Goal: Task Accomplishment & Management: Use online tool/utility

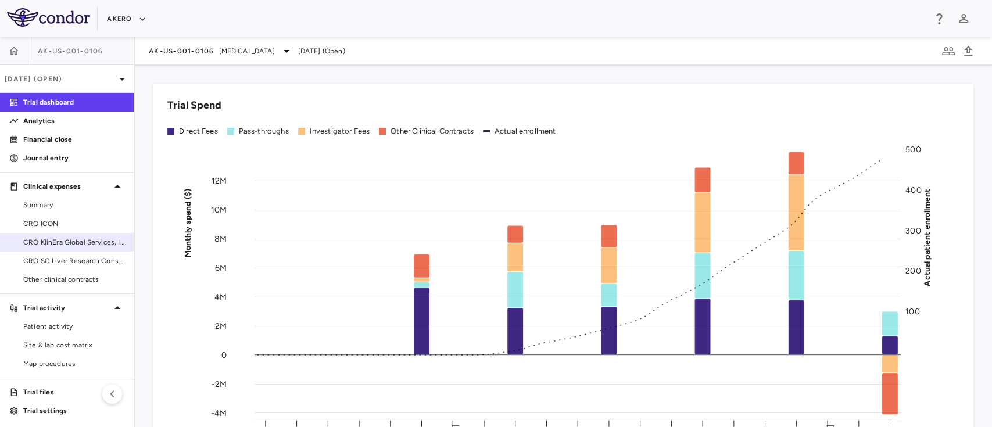
click at [57, 241] on span "CRO KlinEra Global Services, Inc" at bounding box center [73, 242] width 101 height 10
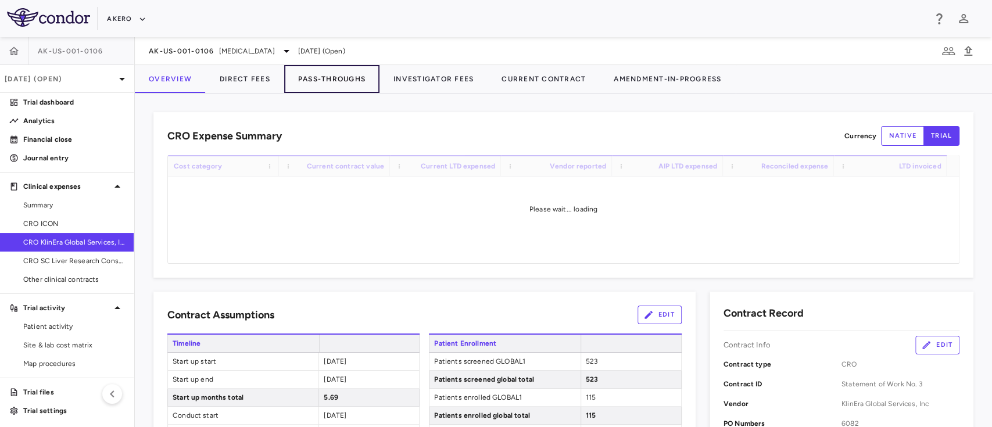
click at [319, 86] on button "Pass-Throughs" at bounding box center [331, 79] width 95 height 28
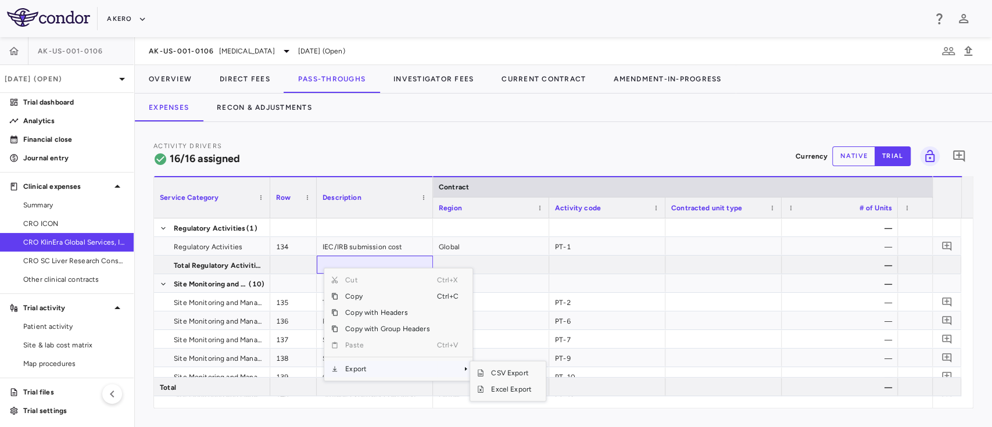
click at [363, 365] on span "Export" at bounding box center [387, 369] width 98 height 16
click at [514, 390] on span "Excel Export" at bounding box center [511, 389] width 55 height 16
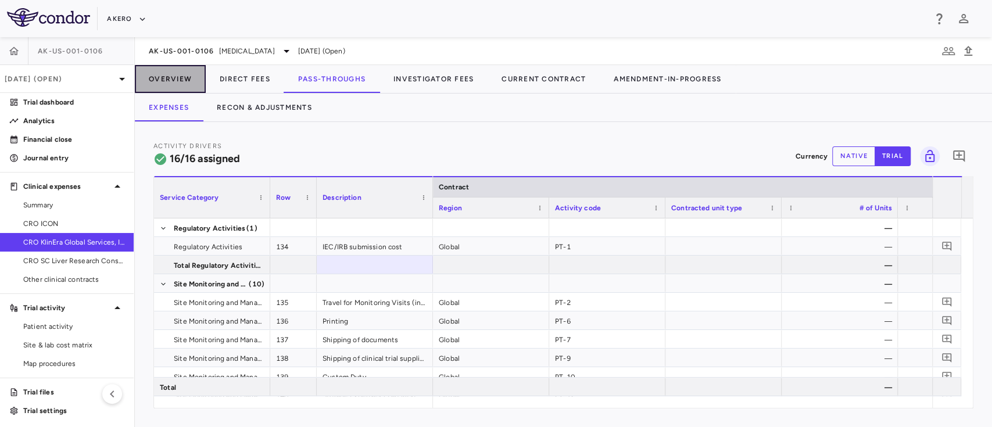
click at [171, 76] on button "Overview" at bounding box center [170, 79] width 71 height 28
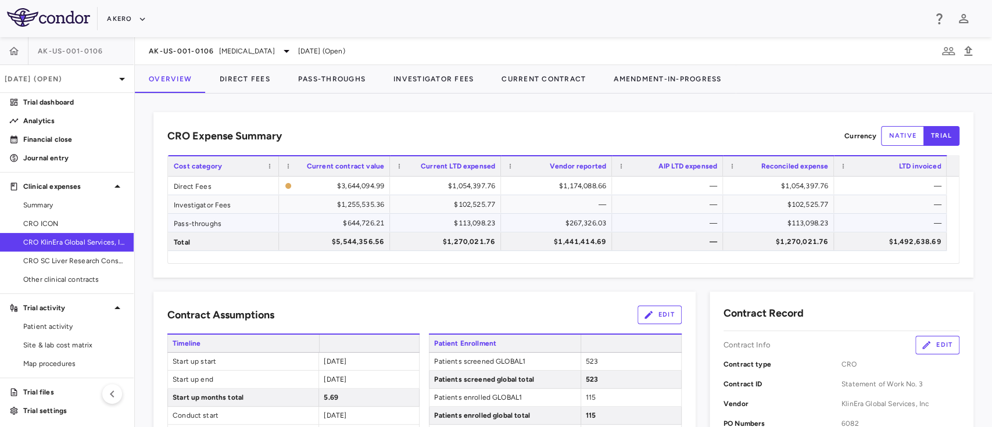
click at [476, 220] on div "$113,098.23" at bounding box center [448, 223] width 95 height 19
click at [248, 84] on button "Direct Fees" at bounding box center [245, 79] width 78 height 28
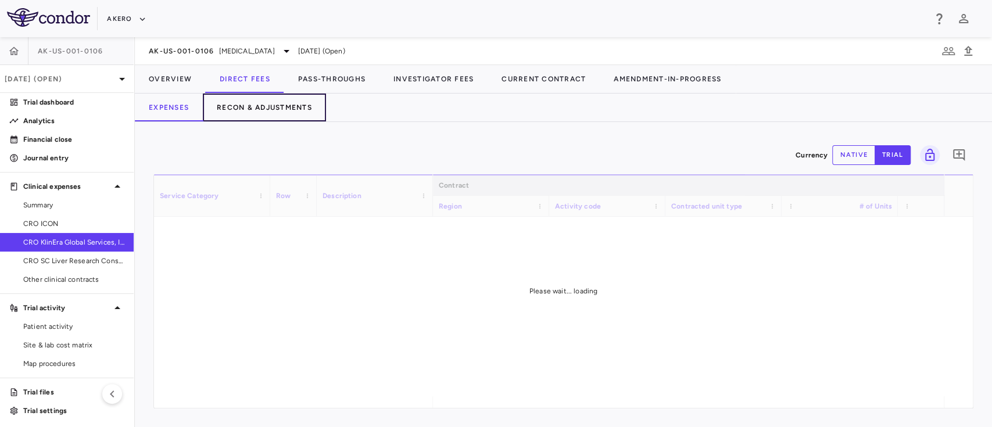
click at [283, 112] on button "Recon & Adjustments" at bounding box center [264, 108] width 123 height 28
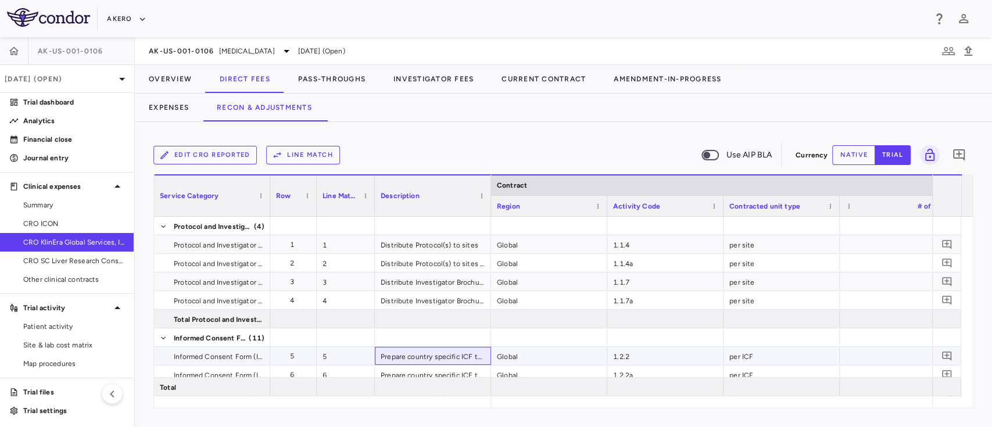
click at [482, 363] on div "Prepare country specific ICF template ( includes review and approval)" at bounding box center [433, 356] width 116 height 18
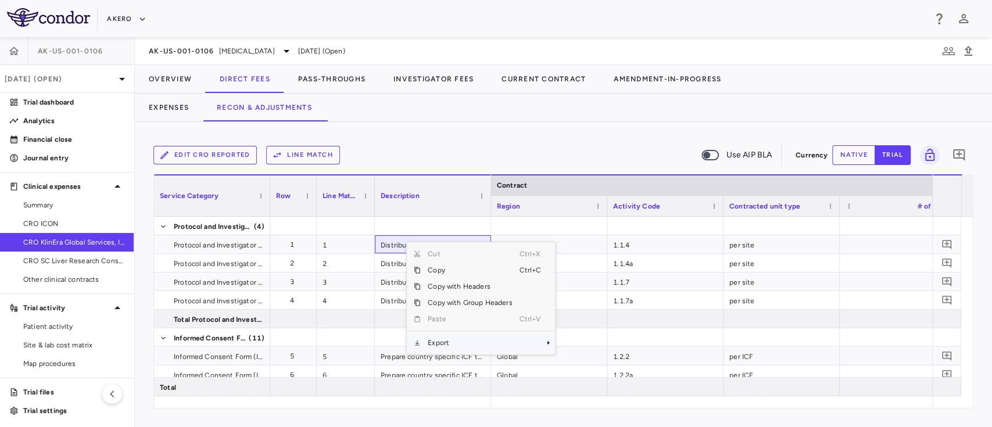
click at [459, 345] on span "Export" at bounding box center [470, 343] width 98 height 16
click at [591, 360] on span "Excel Export" at bounding box center [594, 363] width 55 height 16
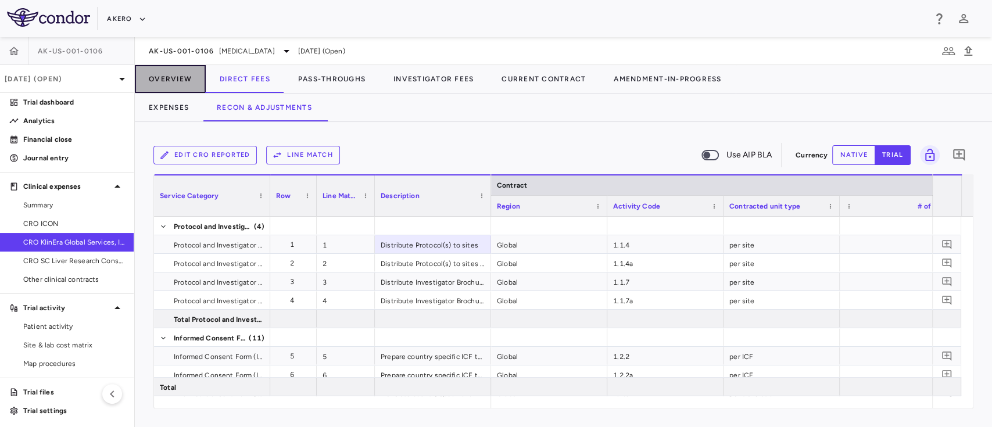
click at [165, 77] on button "Overview" at bounding box center [170, 79] width 71 height 28
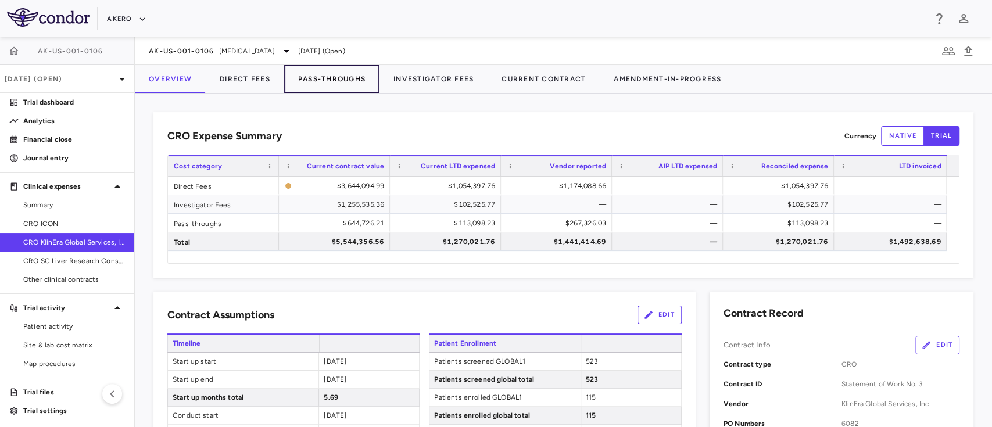
click at [307, 75] on button "Pass-Throughs" at bounding box center [331, 79] width 95 height 28
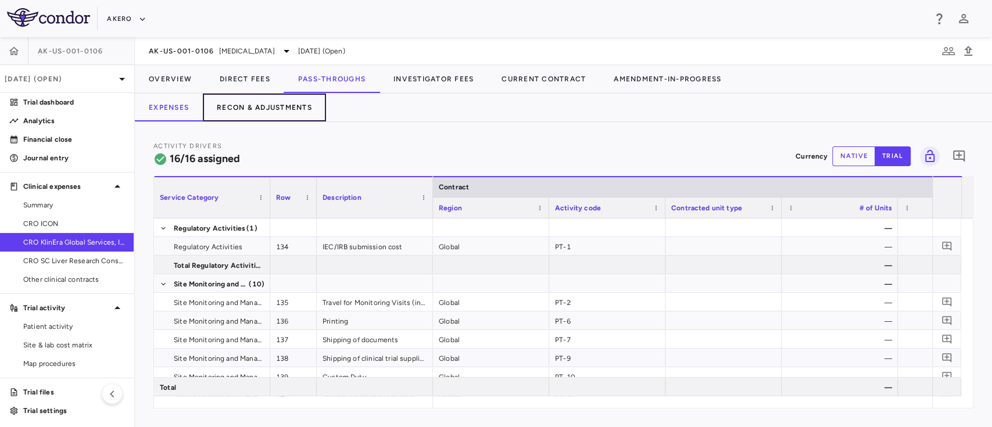
click at [255, 102] on button "Recon & Adjustments" at bounding box center [264, 108] width 123 height 28
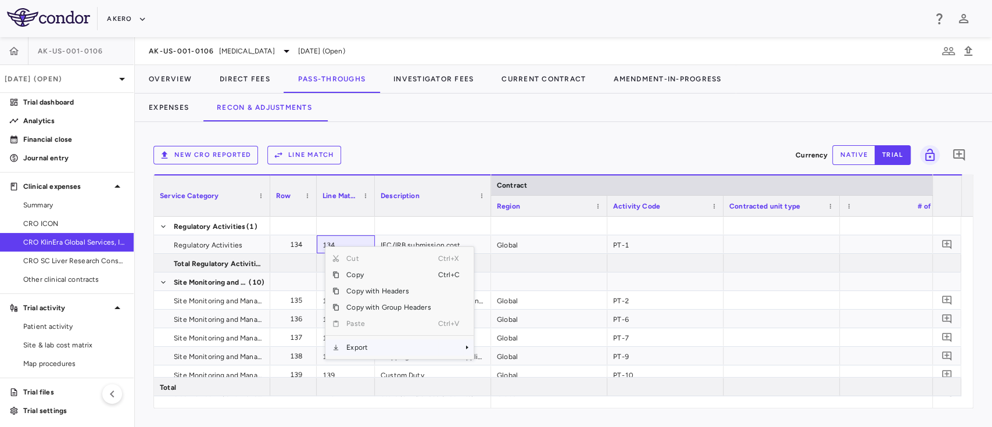
click at [353, 353] on span "Export" at bounding box center [389, 348] width 98 height 16
click at [494, 369] on span "Excel Export" at bounding box center [512, 368] width 55 height 16
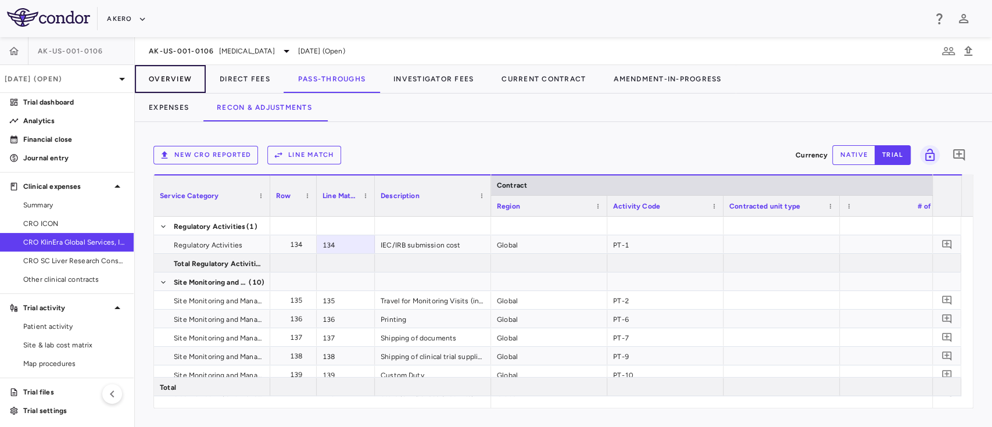
click at [167, 76] on button "Overview" at bounding box center [170, 79] width 71 height 28
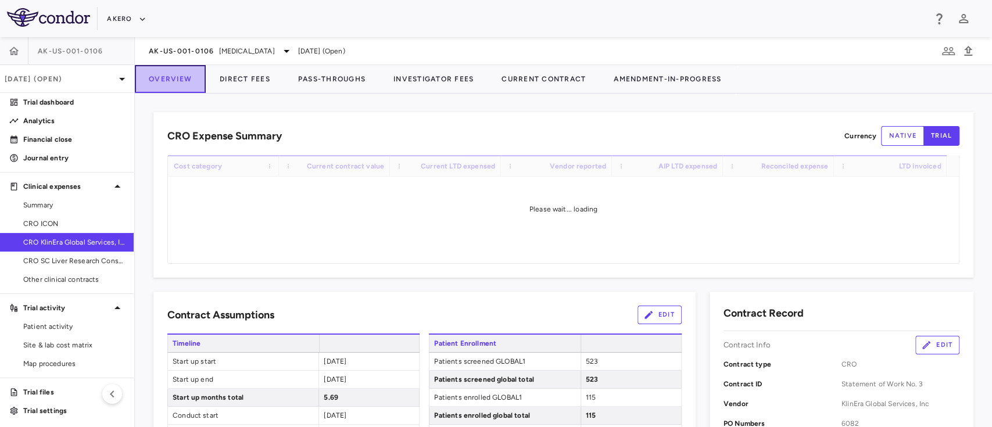
click at [177, 85] on button "Overview" at bounding box center [170, 79] width 71 height 28
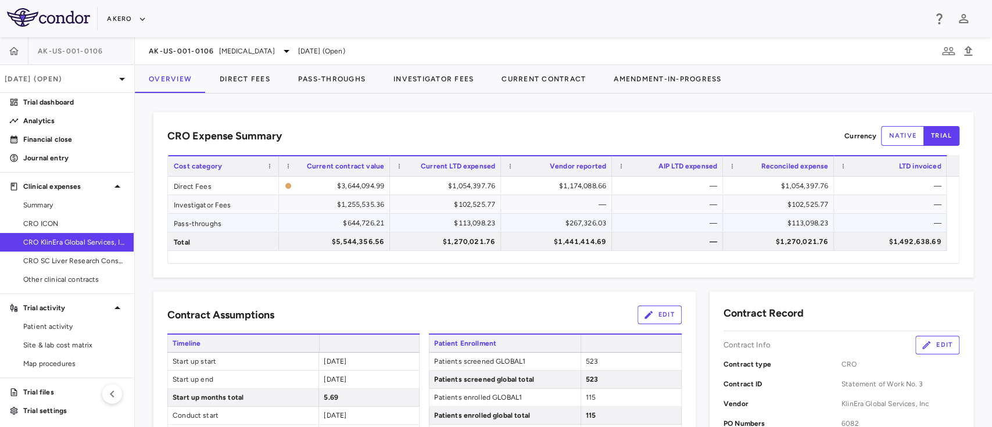
click at [561, 227] on div "$267,326.03" at bounding box center [559, 223] width 95 height 19
click at [791, 224] on div "$113,098.23" at bounding box center [781, 223] width 95 height 19
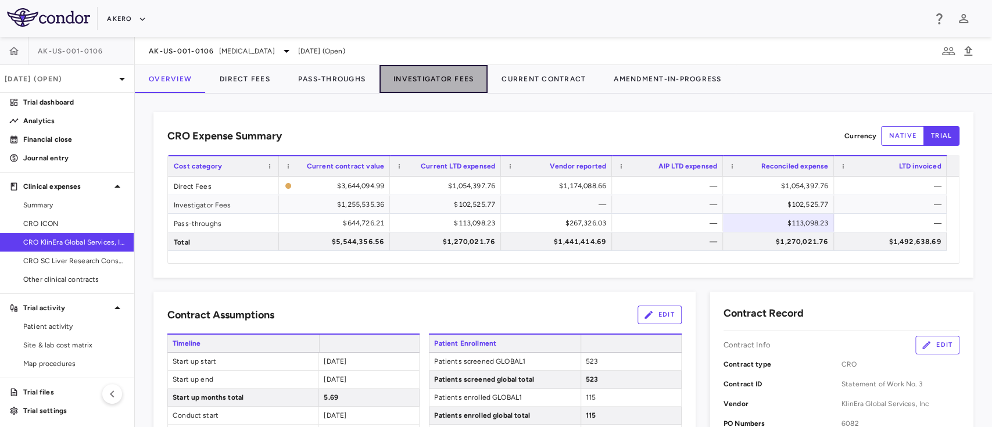
click at [414, 77] on button "Investigator Fees" at bounding box center [434, 79] width 108 height 28
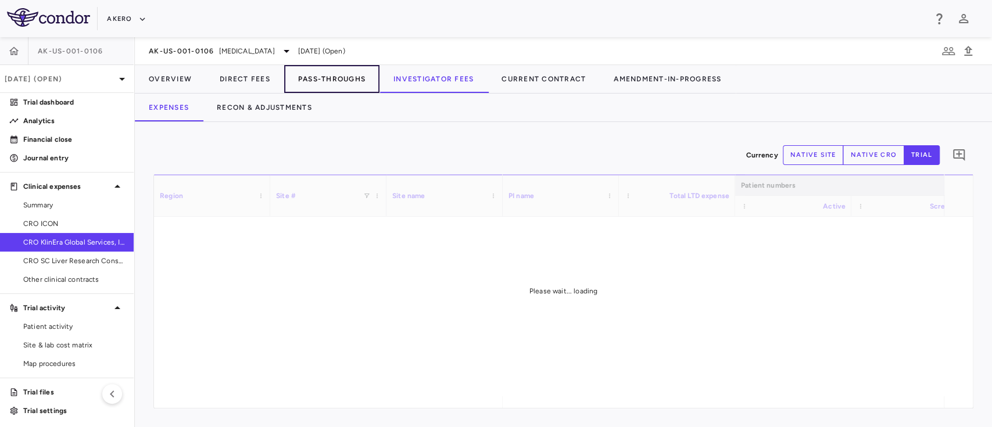
click at [324, 83] on button "Pass-Throughs" at bounding box center [331, 79] width 95 height 28
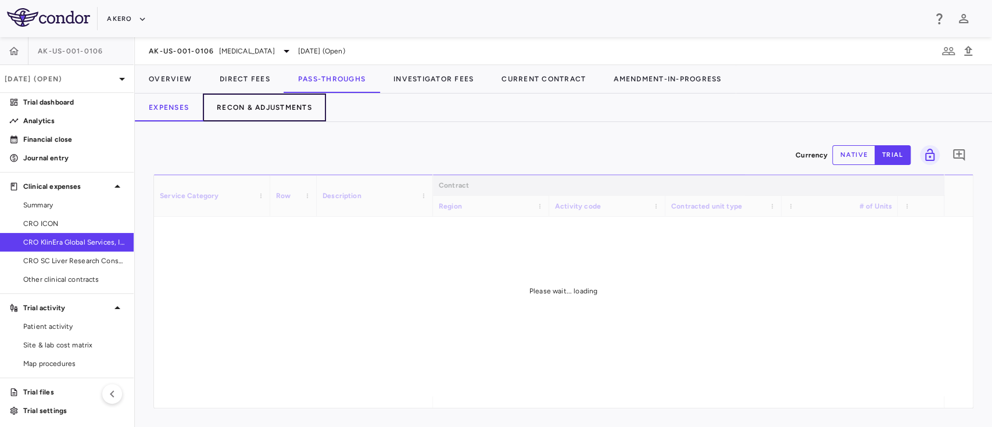
click at [274, 108] on button "Recon & Adjustments" at bounding box center [264, 108] width 123 height 28
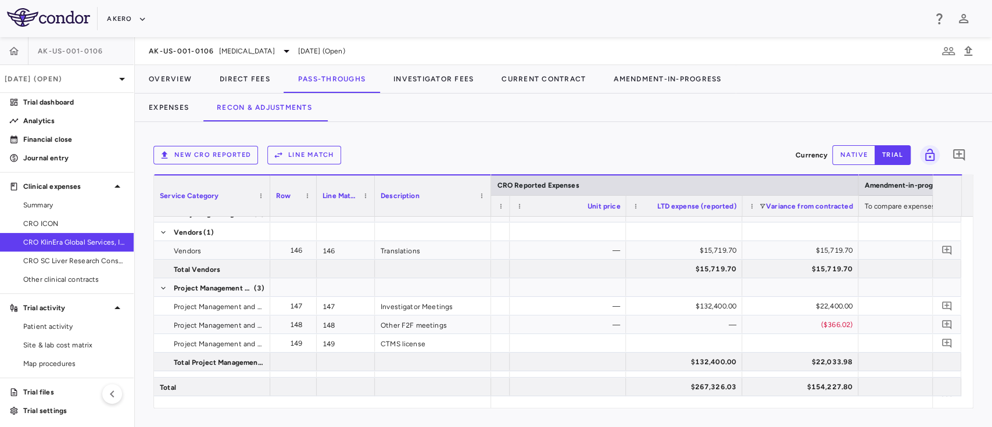
click at [807, 410] on div "New CRO reported Line Match Currency native trial 0 Service Category Drag here …" at bounding box center [564, 274] width 858 height 305
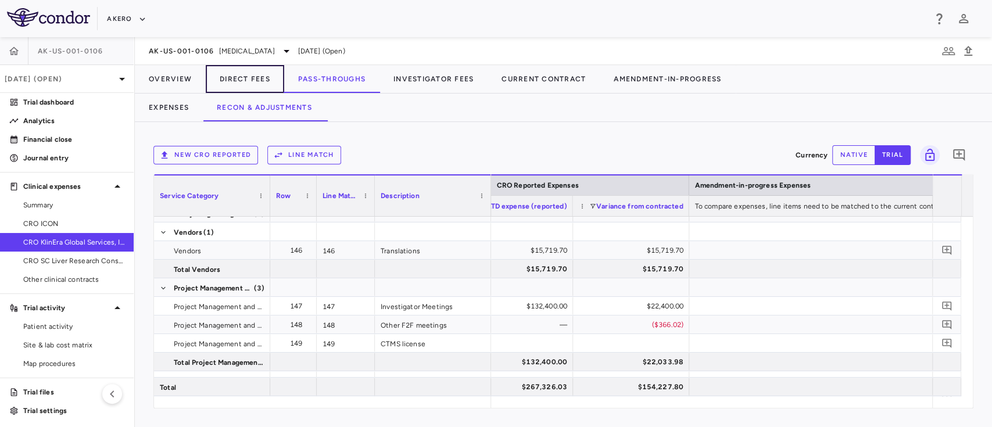
drag, startPoint x: 234, startPoint y: 80, endPoint x: 337, endPoint y: 83, distance: 102.9
click at [337, 83] on div "Overview Direct Fees Pass-Throughs Investigator Fees Current Contract Amendment…" at bounding box center [435, 79] width 601 height 28
click at [337, 83] on button "Pass-Throughs" at bounding box center [331, 79] width 95 height 28
click at [163, 112] on button "Expenses" at bounding box center [169, 108] width 68 height 28
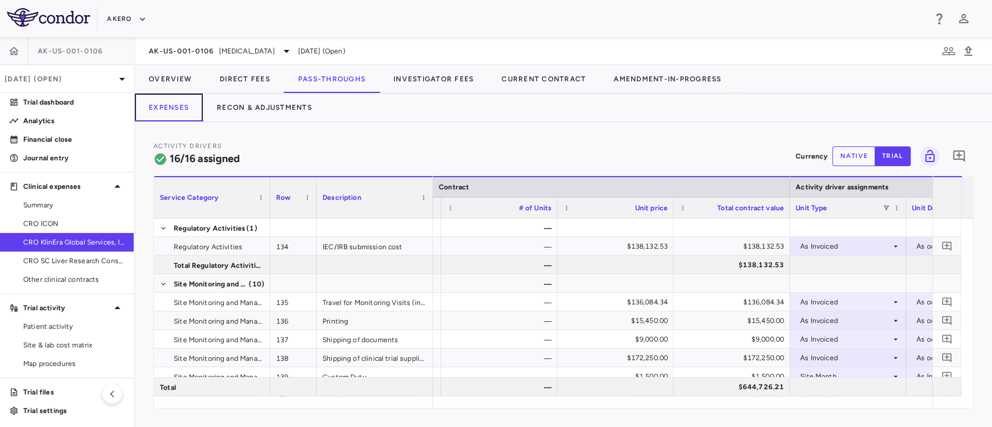
scroll to position [0, 197]
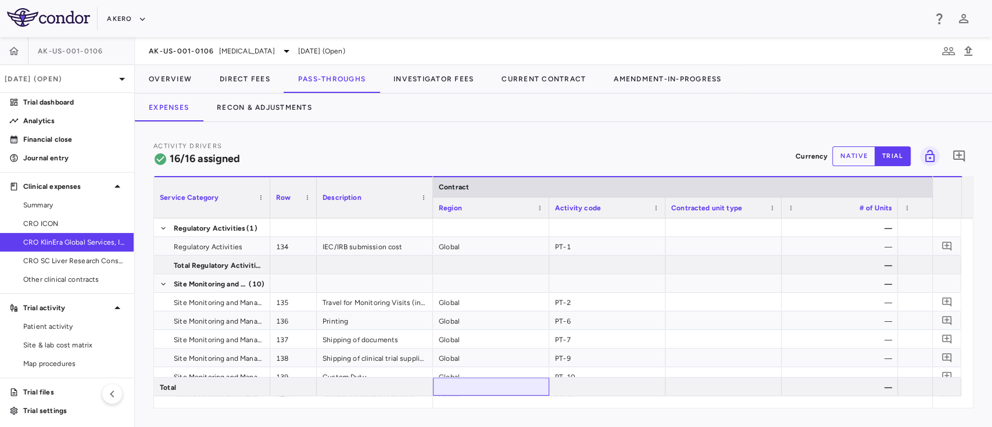
drag, startPoint x: 474, startPoint y: 395, endPoint x: 483, endPoint y: 399, distance: 8.9
click at [483, 399] on div "Service Category Row Description Contract" at bounding box center [563, 292] width 819 height 232
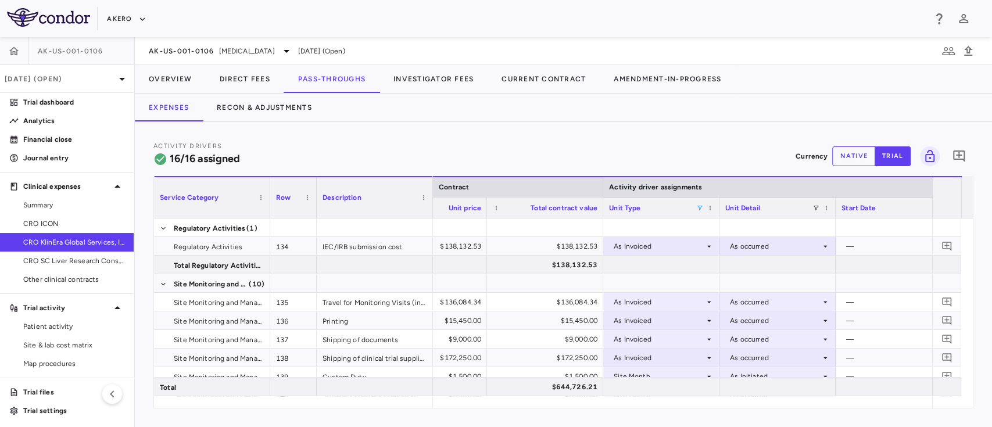
click at [698, 205] on span at bounding box center [699, 208] width 7 height 7
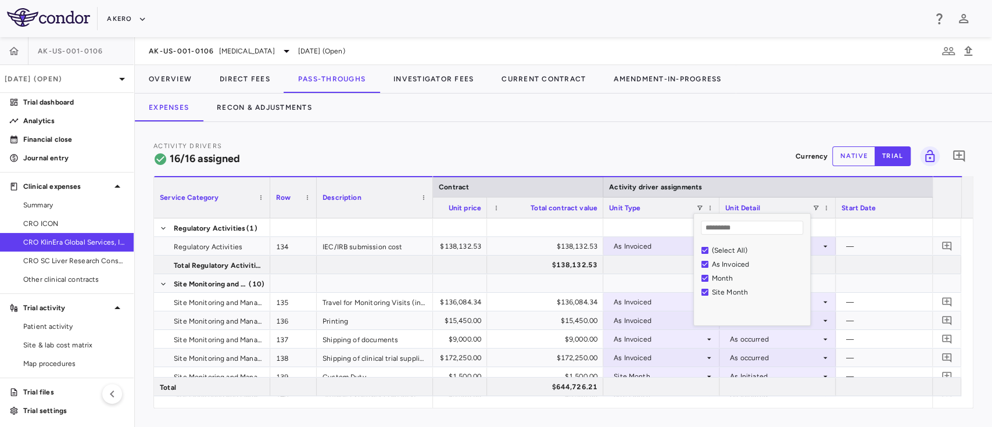
click at [708, 248] on div "(Select All)" at bounding box center [755, 251] width 109 height 14
click at [643, 289] on div at bounding box center [661, 283] width 105 height 17
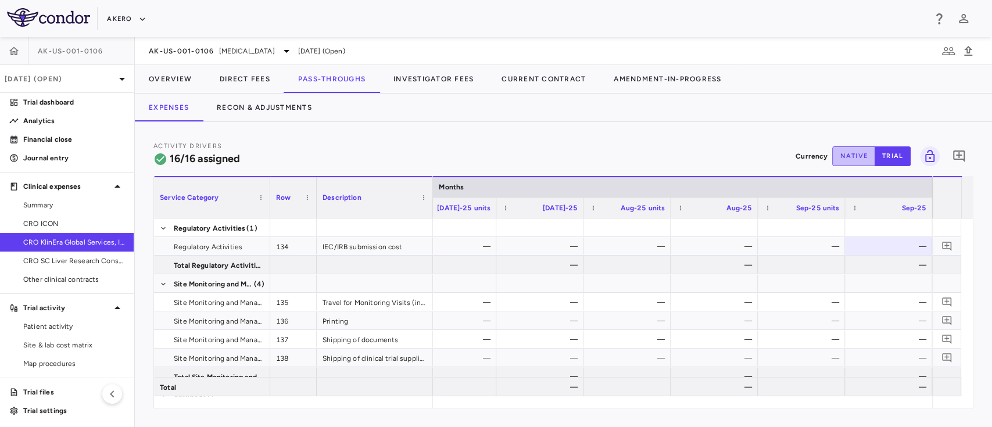
click at [855, 164] on button "native" at bounding box center [854, 157] width 43 height 20
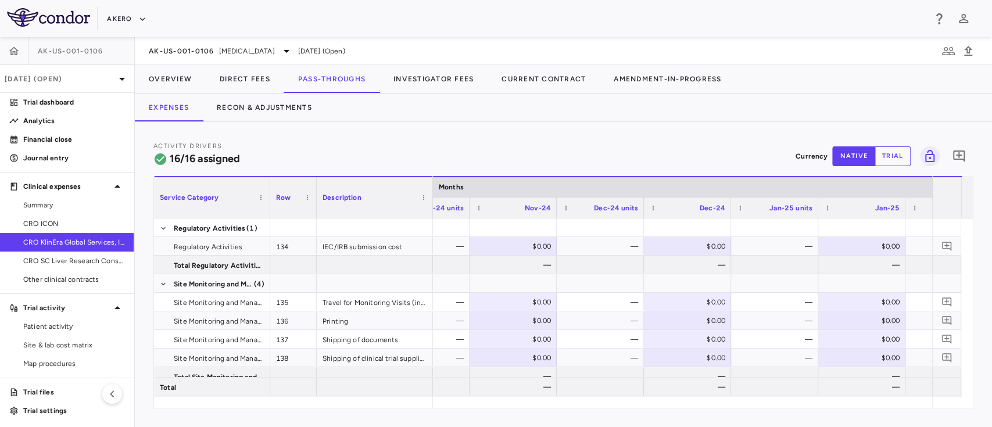
drag, startPoint x: 766, startPoint y: 413, endPoint x: 805, endPoint y: 416, distance: 39.7
click at [805, 416] on div "Activity Drivers 16/16 assigned Currency native trial 0 Press ENTER to sort. Pr…" at bounding box center [564, 274] width 858 height 305
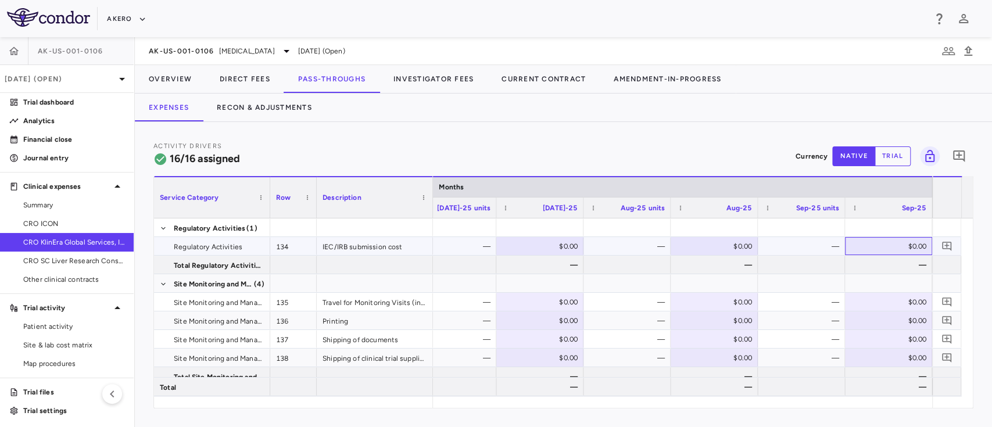
click at [903, 244] on div "$0.00" at bounding box center [891, 246] width 71 height 19
paste input "*****"
type input "*****"
click at [861, 276] on div at bounding box center [889, 283] width 76 height 17
click at [907, 297] on div "$0.00" at bounding box center [891, 302] width 71 height 19
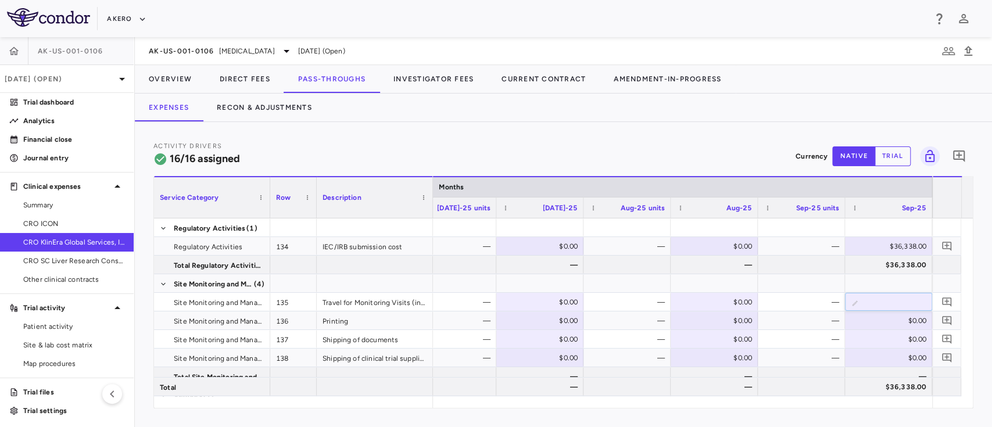
paste input "*****"
type input "*****"
click at [905, 316] on div "$0.00" at bounding box center [891, 321] width 71 height 19
click at [897, 319] on div "$0.00" at bounding box center [891, 321] width 71 height 19
click at [897, 319] on input "number" at bounding box center [897, 321] width 69 height 19
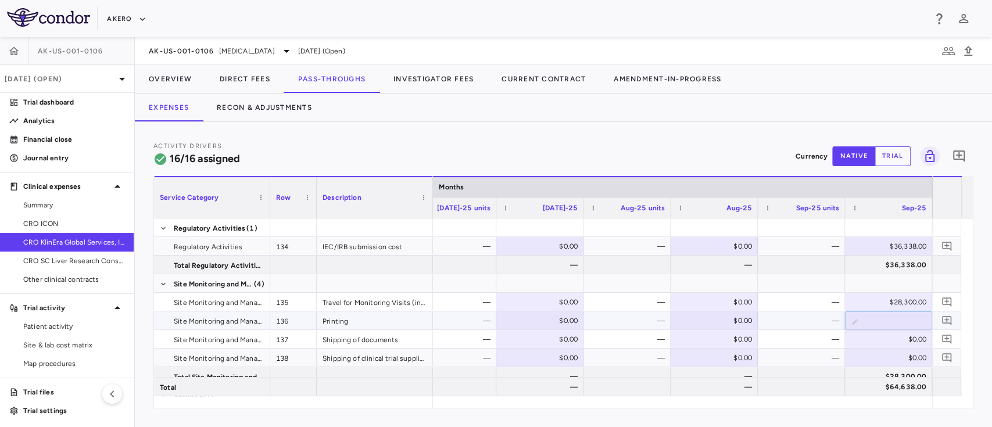
type input "*****"
click at [884, 335] on div "$0.00" at bounding box center [891, 339] width 71 height 19
click at [907, 337] on div "$0.00" at bounding box center [891, 339] width 71 height 19
click at [907, 337] on input "number" at bounding box center [897, 340] width 69 height 19
type input "*****"
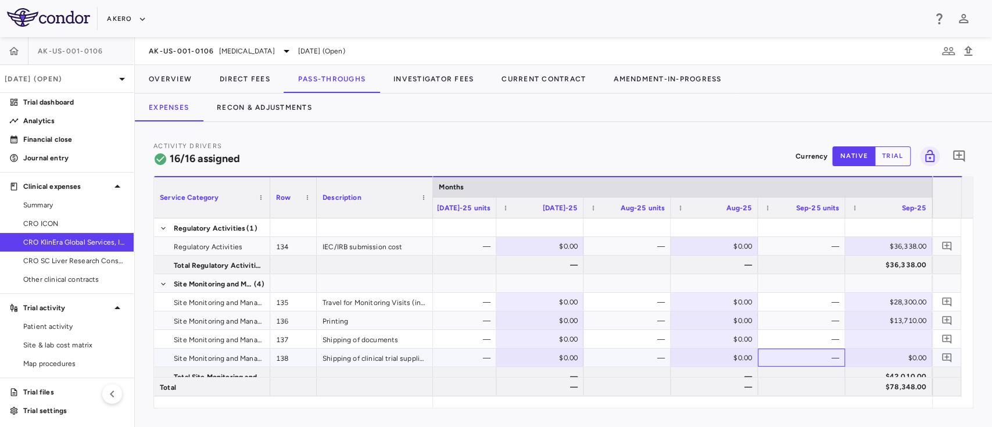
click at [813, 355] on div "—" at bounding box center [804, 358] width 71 height 19
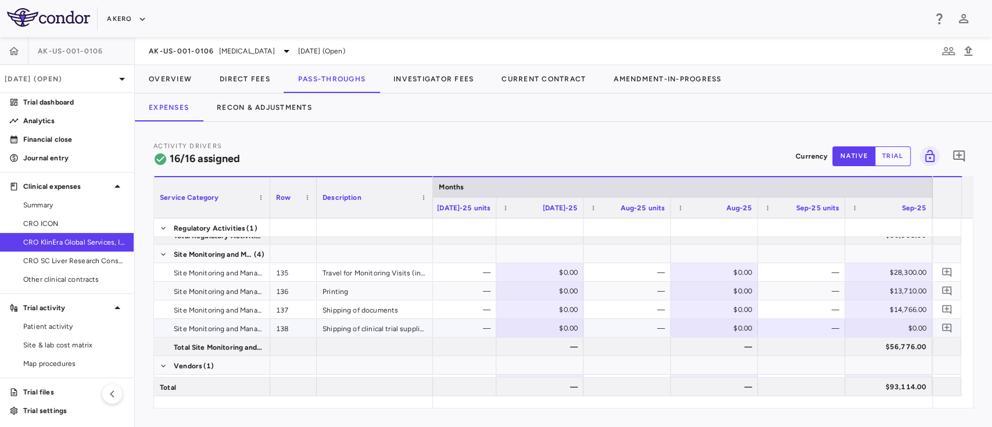
click at [896, 327] on div "$0.00" at bounding box center [891, 328] width 71 height 19
click at [896, 327] on input "number" at bounding box center [897, 329] width 69 height 19
type input "*****"
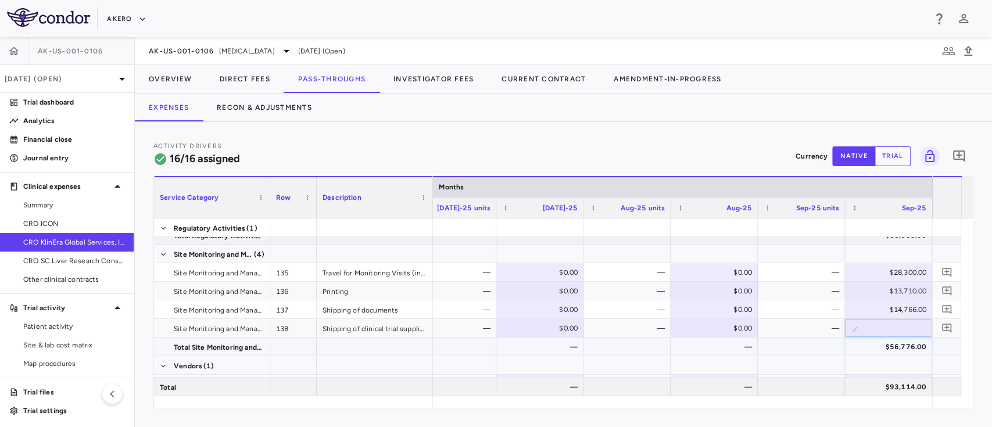
click at [791, 347] on div at bounding box center [802, 346] width 76 height 17
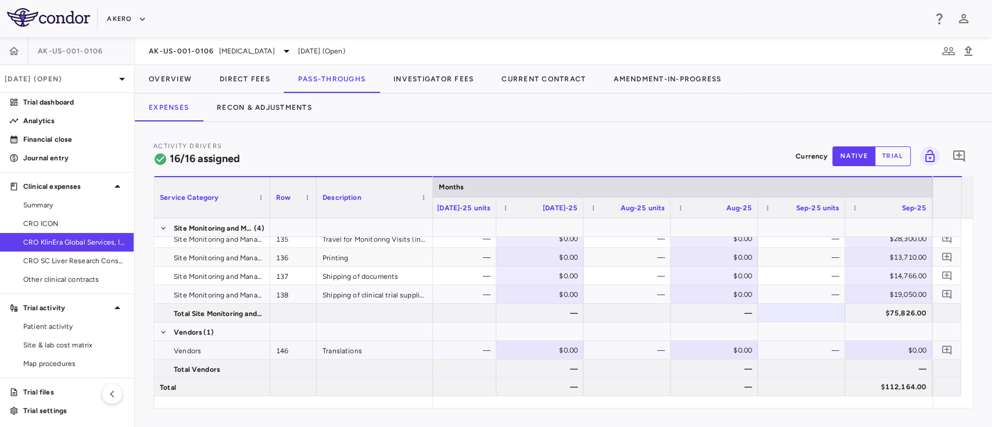
click at [901, 346] on div "$0.00" at bounding box center [891, 350] width 71 height 19
click at [901, 346] on input "number" at bounding box center [897, 351] width 69 height 19
type input "*****"
click at [786, 384] on div at bounding box center [802, 386] width 76 height 17
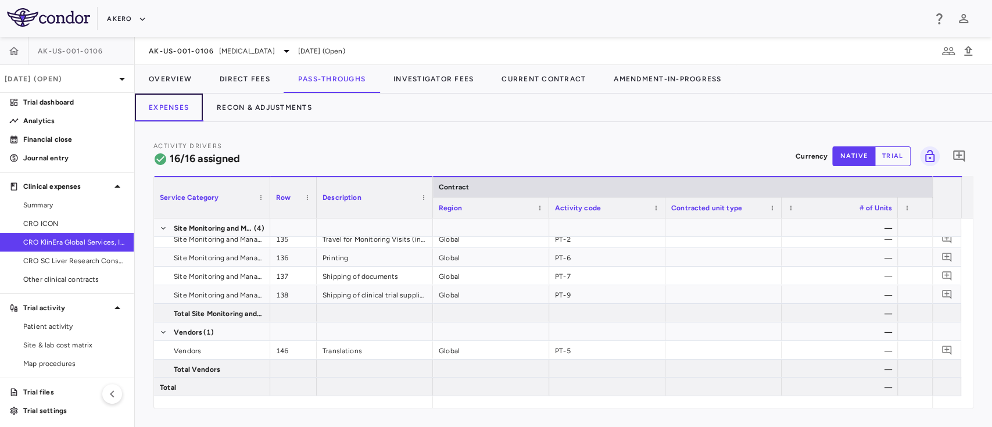
click at [165, 112] on button "Expenses" at bounding box center [169, 108] width 68 height 28
click at [254, 94] on button "Recon & Adjustments" at bounding box center [264, 108] width 123 height 28
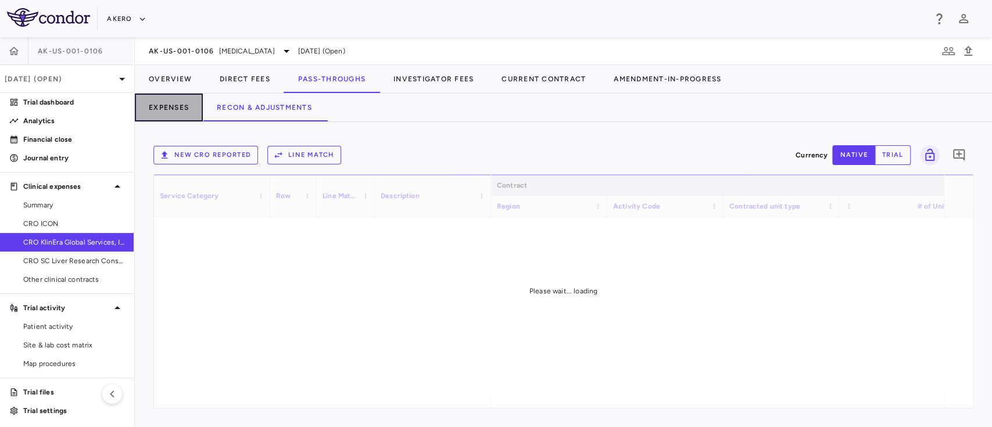
click at [188, 113] on button "Expenses" at bounding box center [169, 108] width 68 height 28
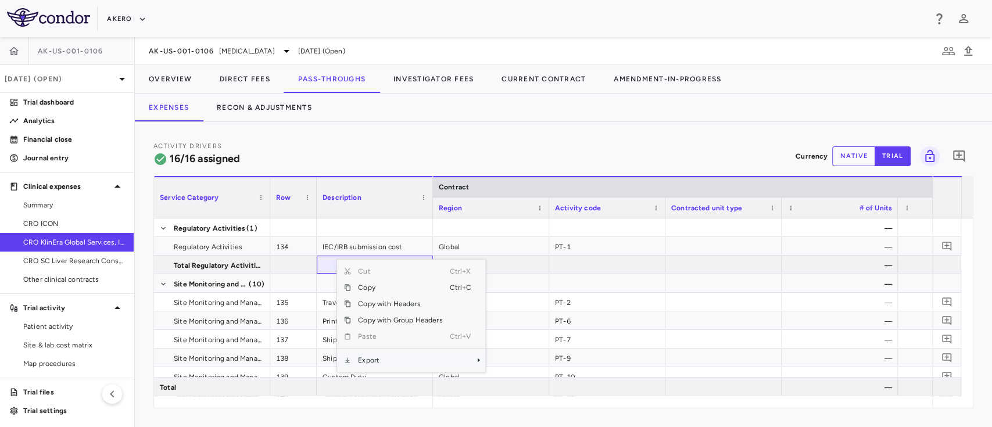
click at [380, 363] on span "Export" at bounding box center [400, 360] width 98 height 16
click at [505, 377] on span "Excel Export" at bounding box center [524, 381] width 55 height 16
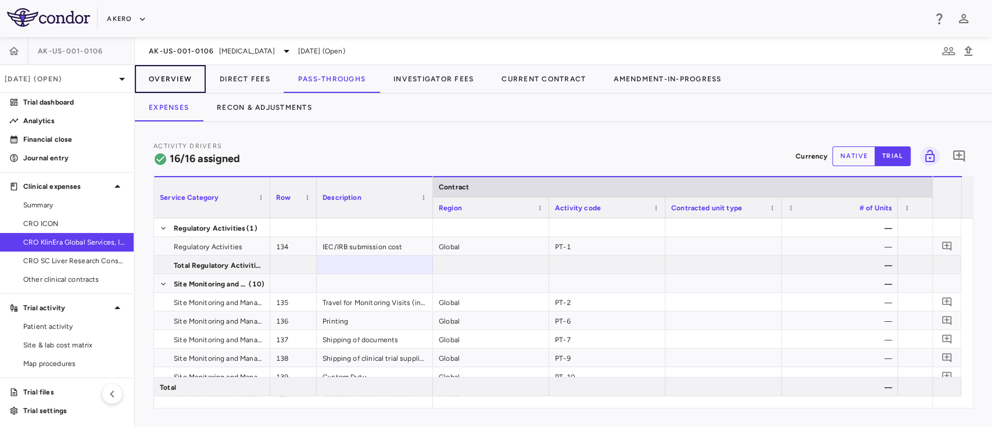
click at [172, 78] on button "Overview" at bounding box center [170, 79] width 71 height 28
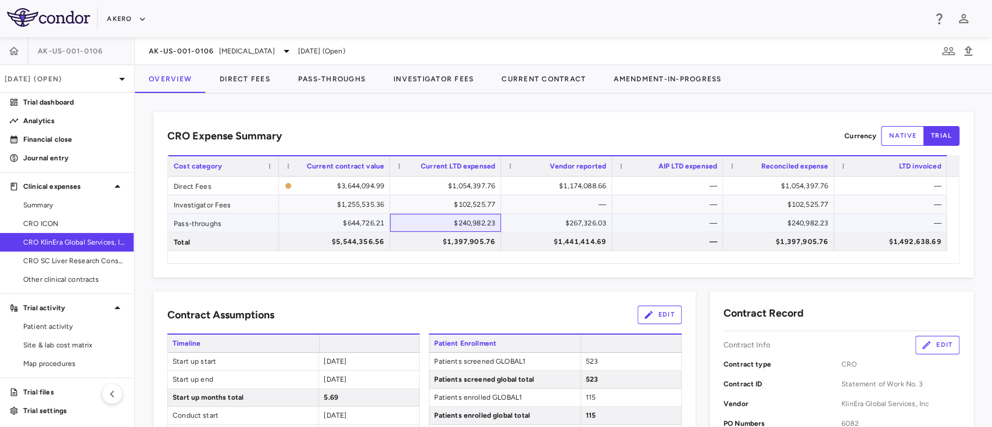
click at [462, 217] on div "$240,982.23" at bounding box center [448, 223] width 95 height 19
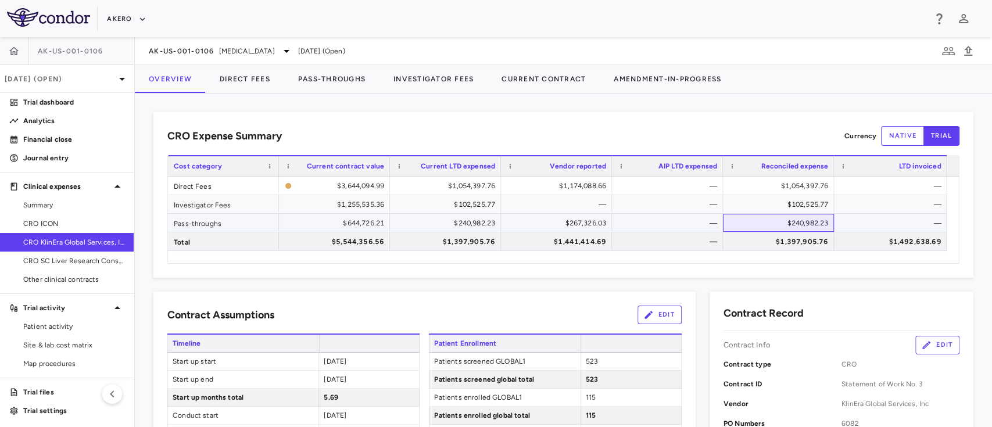
click at [800, 220] on div "$240,982.23" at bounding box center [781, 223] width 95 height 19
click at [247, 78] on button "Direct Fees" at bounding box center [245, 79] width 78 height 28
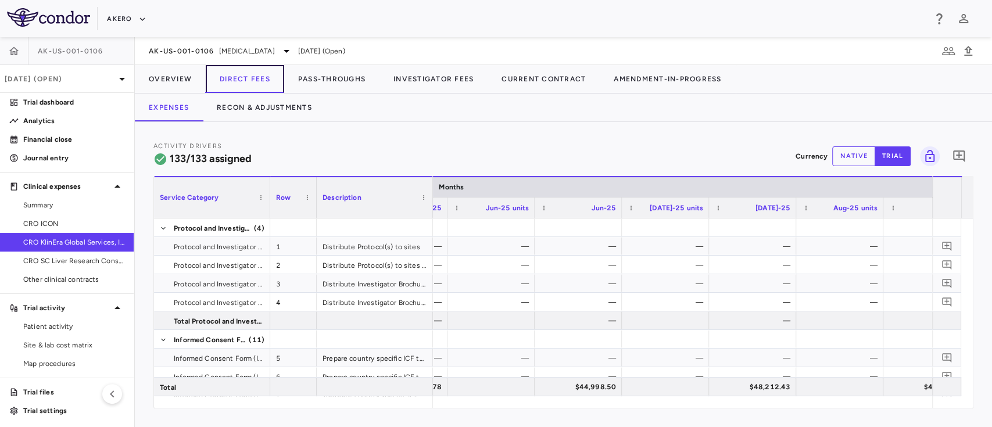
scroll to position [0, 3956]
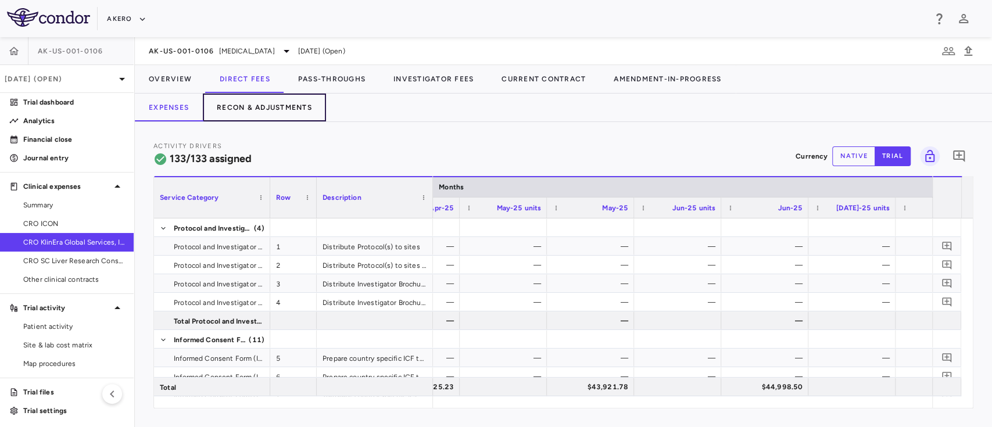
click at [285, 107] on button "Recon & Adjustments" at bounding box center [264, 108] width 123 height 28
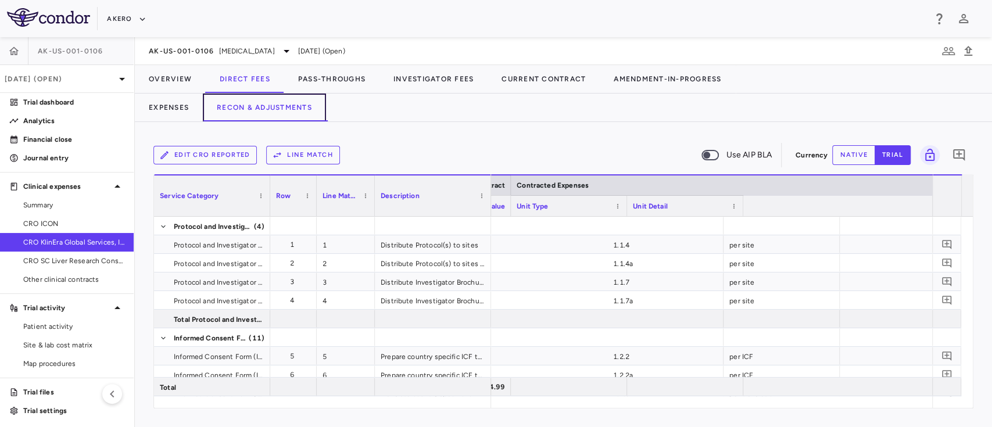
scroll to position [0, 757]
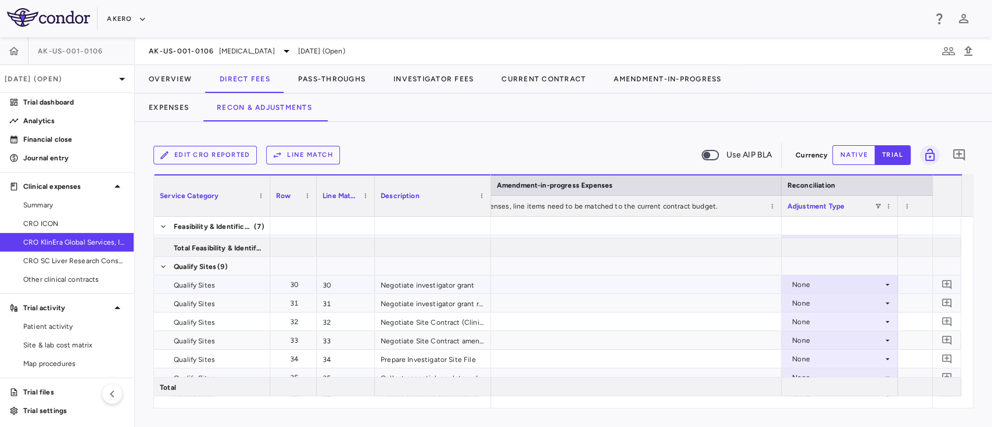
click at [860, 285] on div "None" at bounding box center [837, 285] width 91 height 19
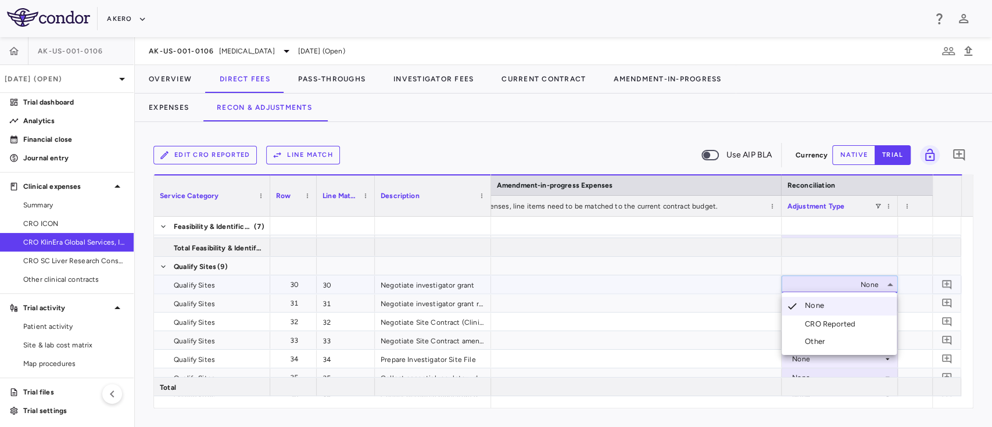
click at [835, 323] on div "CRO Reported" at bounding box center [832, 324] width 55 height 10
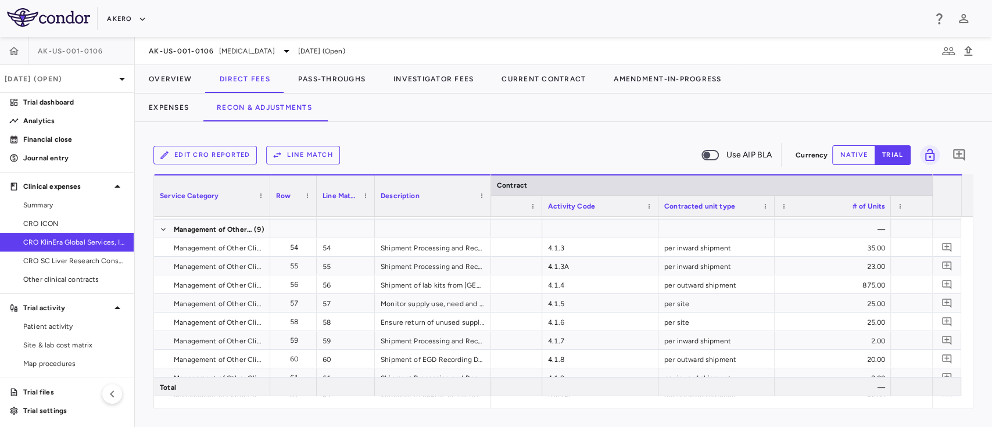
scroll to position [0, 61]
drag, startPoint x: 543, startPoint y: 413, endPoint x: 902, endPoint y: 383, distance: 359.9
click at [902, 383] on div "Edit CRO reported Line Match Use AIP BLA Currency native trial 0 Service Catego…" at bounding box center [564, 274] width 858 height 305
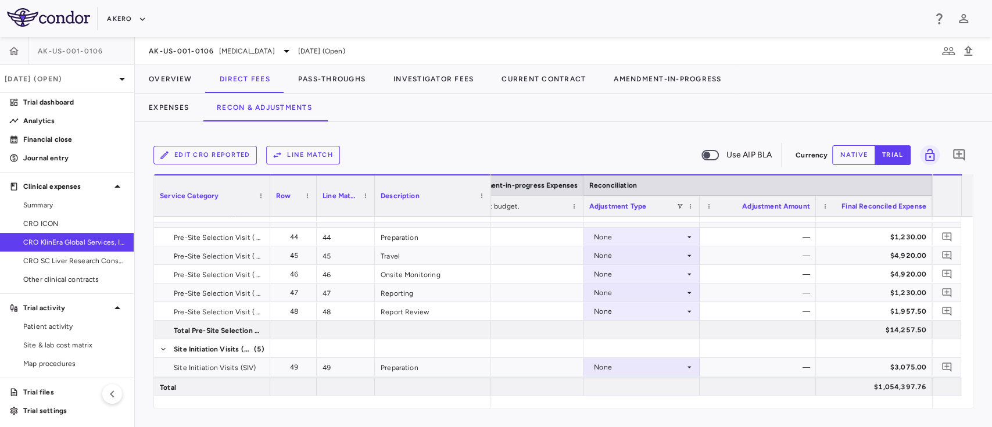
scroll to position [1041, 0]
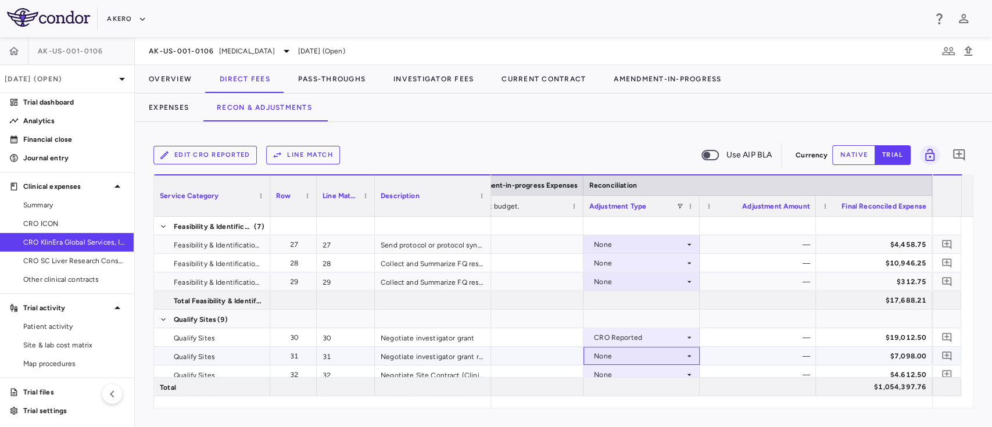
click at [648, 351] on div "None" at bounding box center [639, 356] width 91 height 19
click at [642, 333] on div at bounding box center [496, 213] width 992 height 427
click at [642, 333] on div "CRO Reported" at bounding box center [639, 337] width 91 height 19
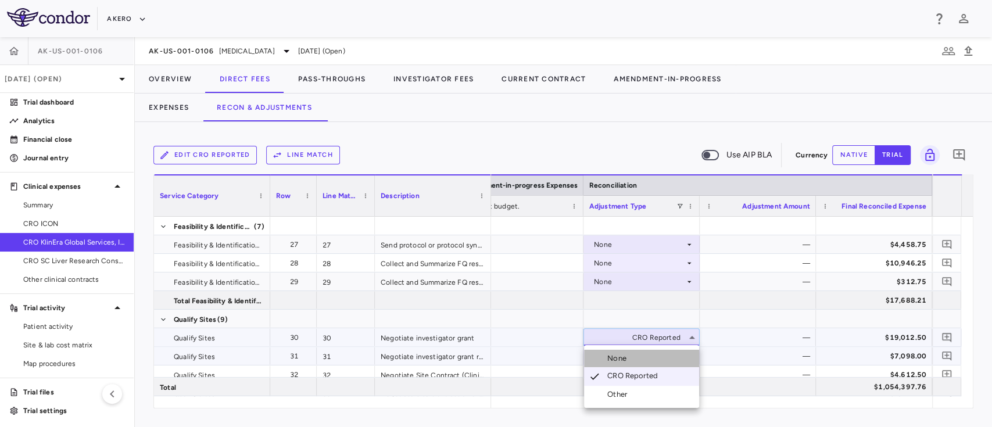
click at [635, 356] on li "None" at bounding box center [641, 358] width 115 height 17
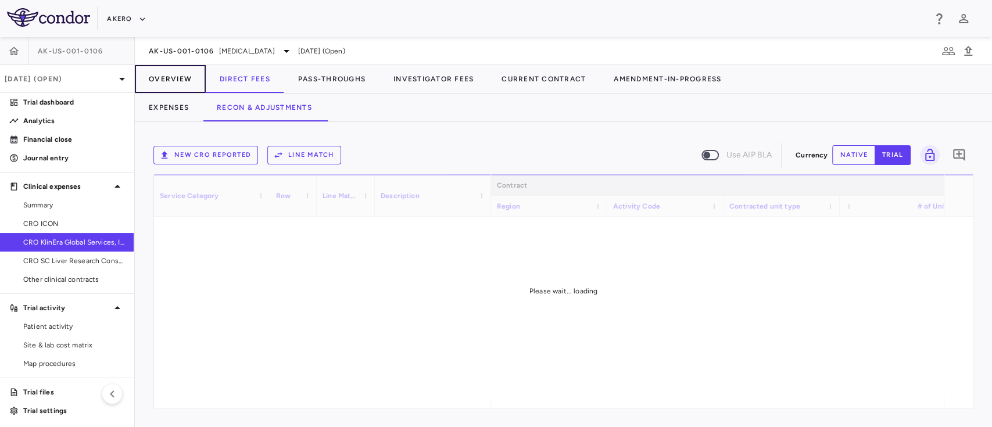
click at [170, 80] on button "Overview" at bounding box center [170, 79] width 71 height 28
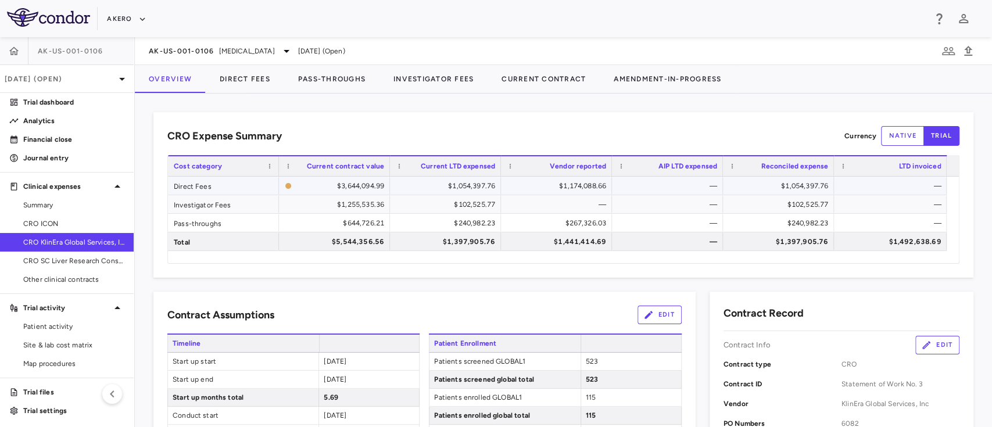
click at [792, 183] on div "$1,054,397.76" at bounding box center [781, 186] width 95 height 19
click at [262, 79] on button "Direct Fees" at bounding box center [245, 79] width 78 height 28
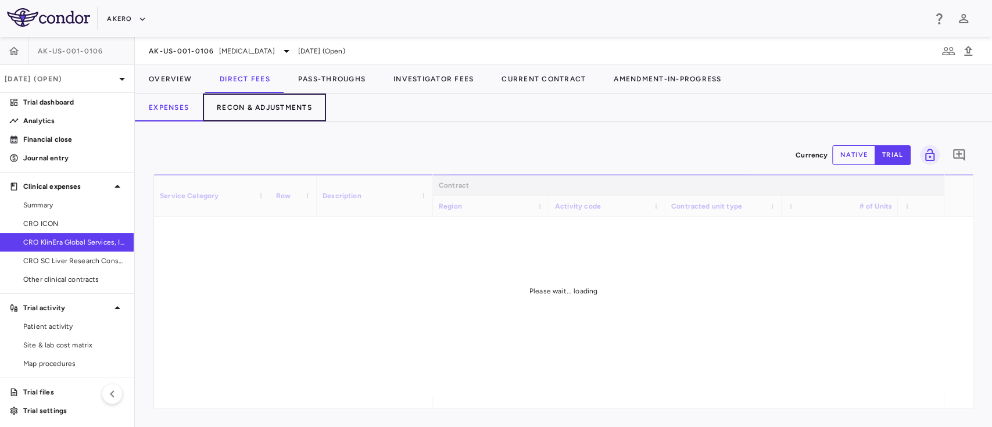
click at [260, 107] on button "Recon & Adjustments" at bounding box center [264, 108] width 123 height 28
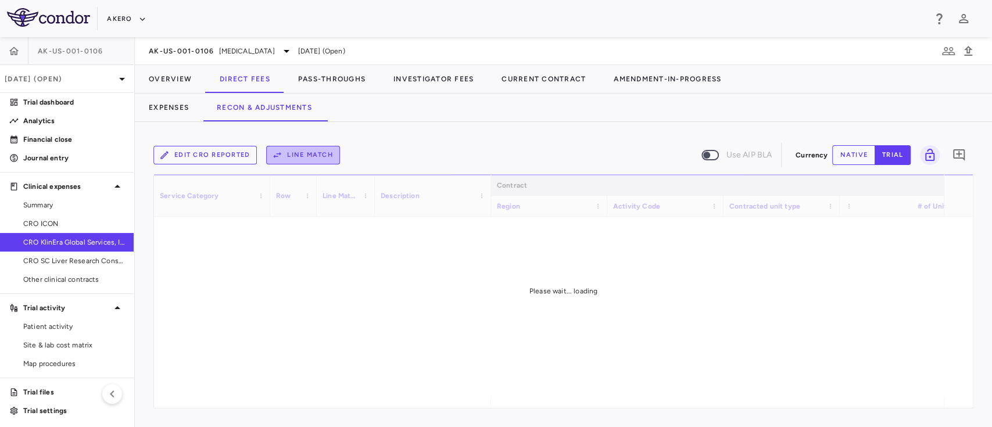
click at [304, 157] on button "Line Match" at bounding box center [303, 155] width 74 height 19
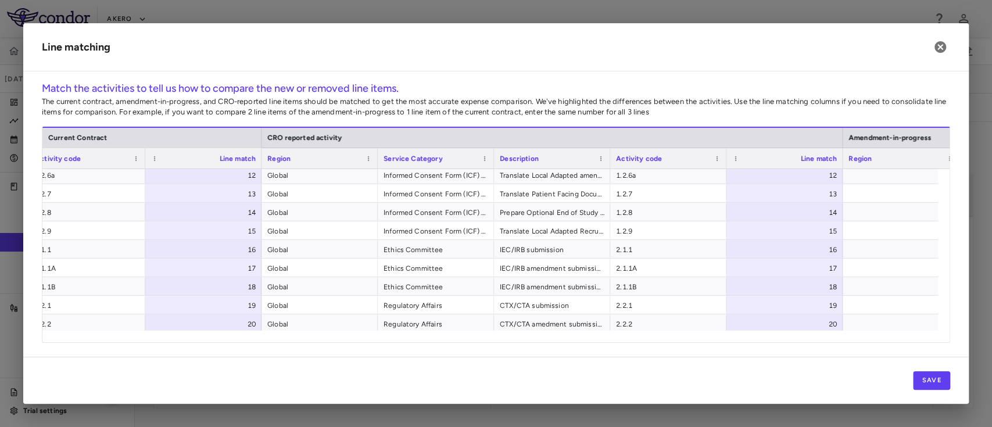
scroll to position [317, 0]
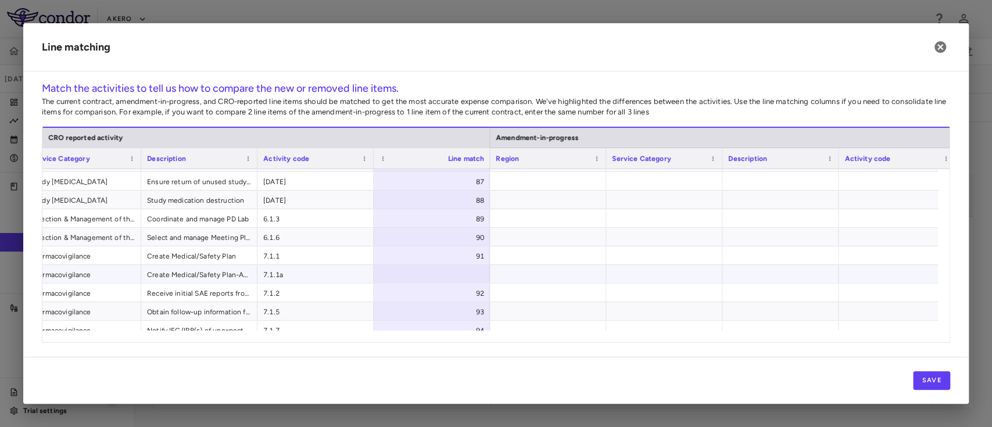
click at [478, 271] on div at bounding box center [432, 274] width 116 height 18
type input "***"
click at [545, 356] on div "Match the activities to tell us how to compare the new or removed line items. T…" at bounding box center [496, 219] width 946 height 276
click at [586, 255] on div at bounding box center [548, 256] width 116 height 18
click at [926, 379] on button "Save" at bounding box center [931, 380] width 37 height 19
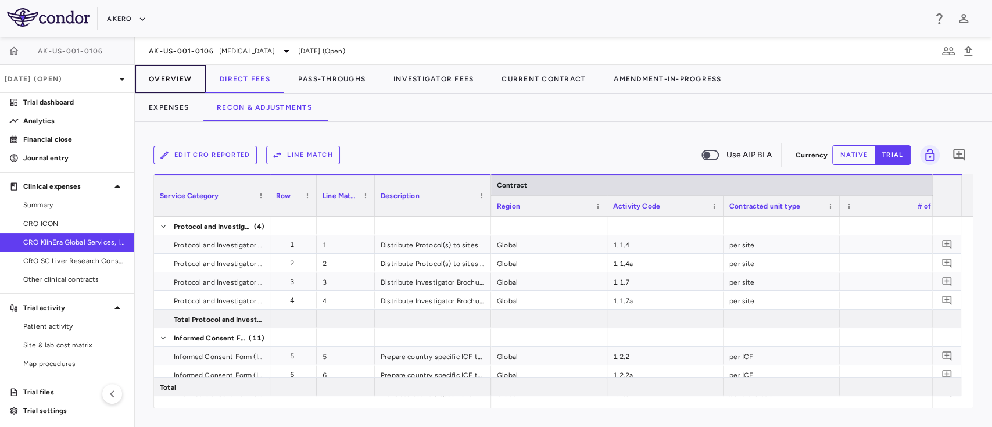
click at [173, 85] on button "Overview" at bounding box center [170, 79] width 71 height 28
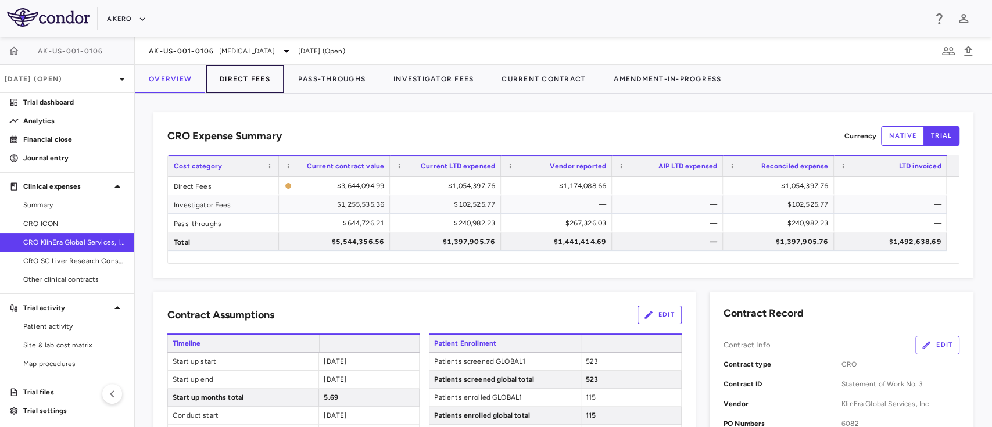
click at [244, 77] on button "Direct Fees" at bounding box center [245, 79] width 78 height 28
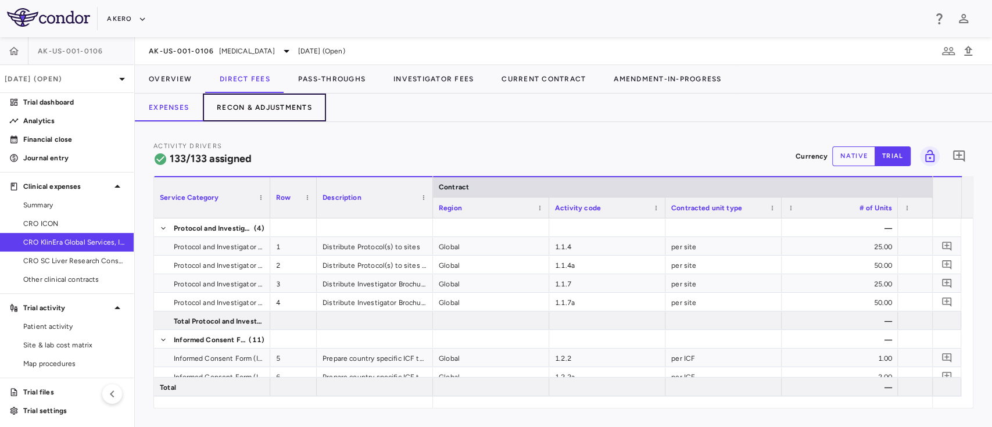
click at [285, 111] on button "Recon & Adjustments" at bounding box center [264, 108] width 123 height 28
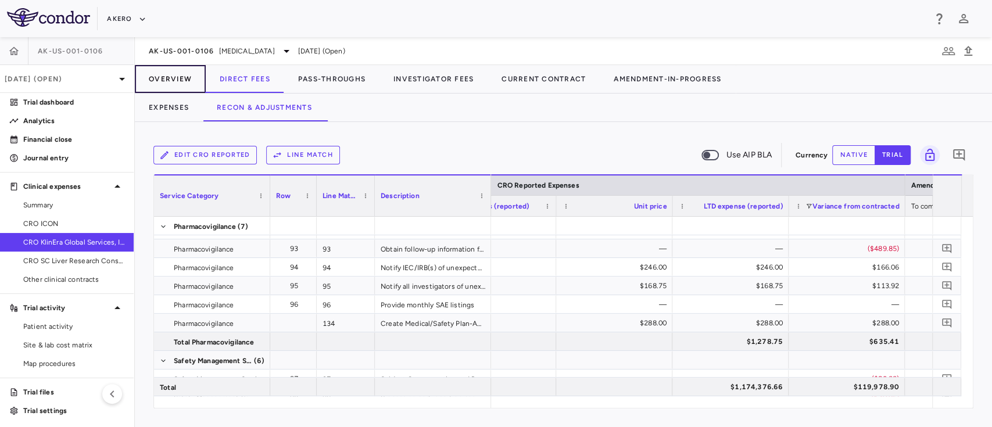
click at [177, 76] on button "Overview" at bounding box center [170, 79] width 71 height 28
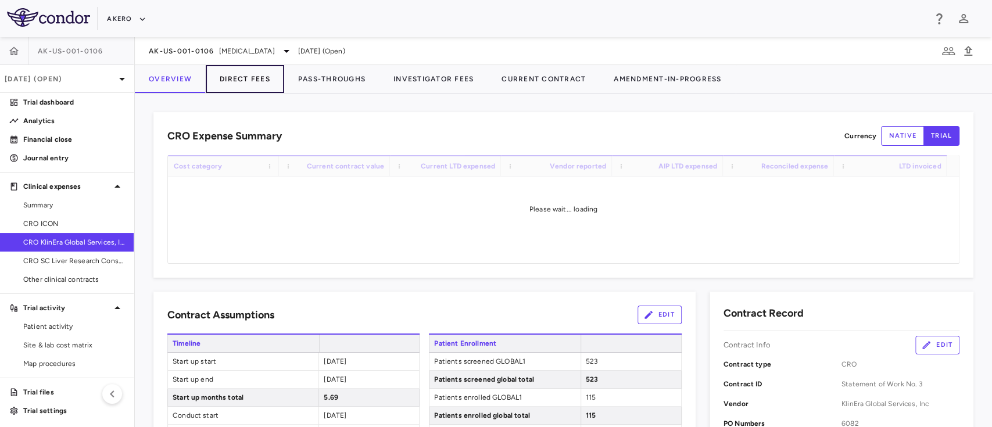
click at [243, 81] on button "Direct Fees" at bounding box center [245, 79] width 78 height 28
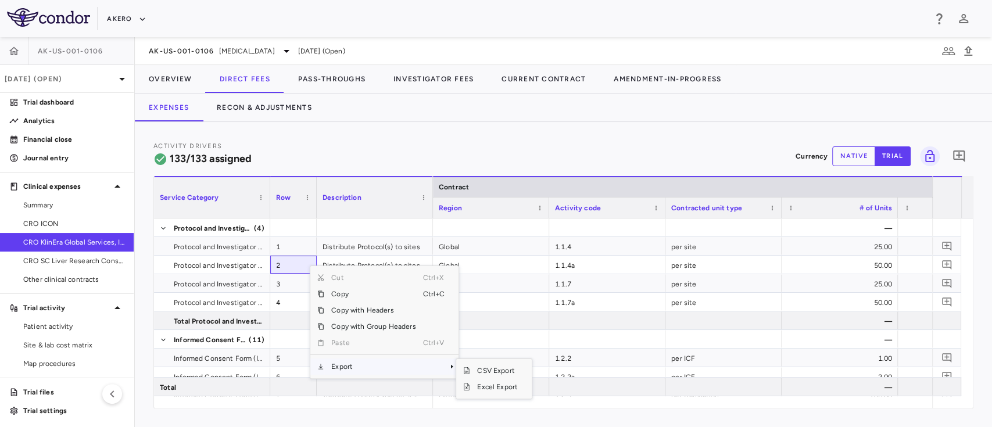
click at [381, 370] on span "Export" at bounding box center [373, 367] width 98 height 16
click at [473, 384] on span "Excel Export" at bounding box center [497, 387] width 55 height 16
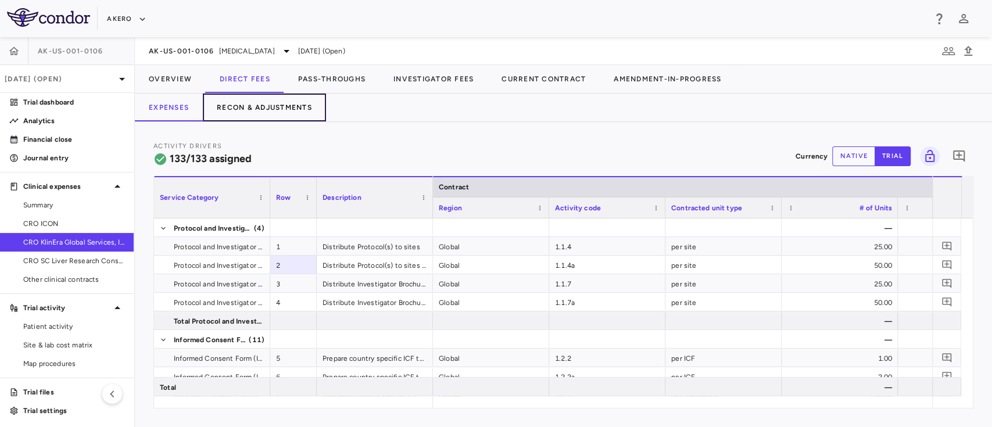
click at [296, 100] on button "Recon & Adjustments" at bounding box center [264, 108] width 123 height 28
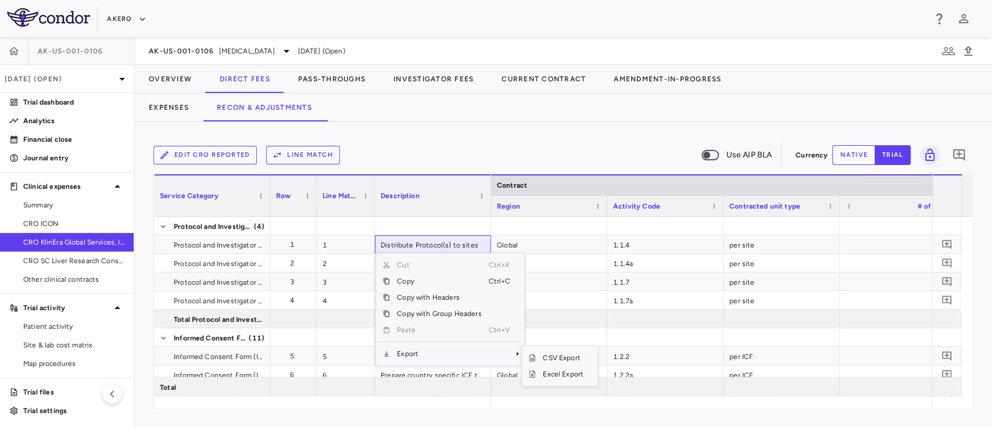
click at [442, 356] on span "Export" at bounding box center [439, 354] width 98 height 16
click at [577, 374] on span "Excel Export" at bounding box center [563, 374] width 55 height 16
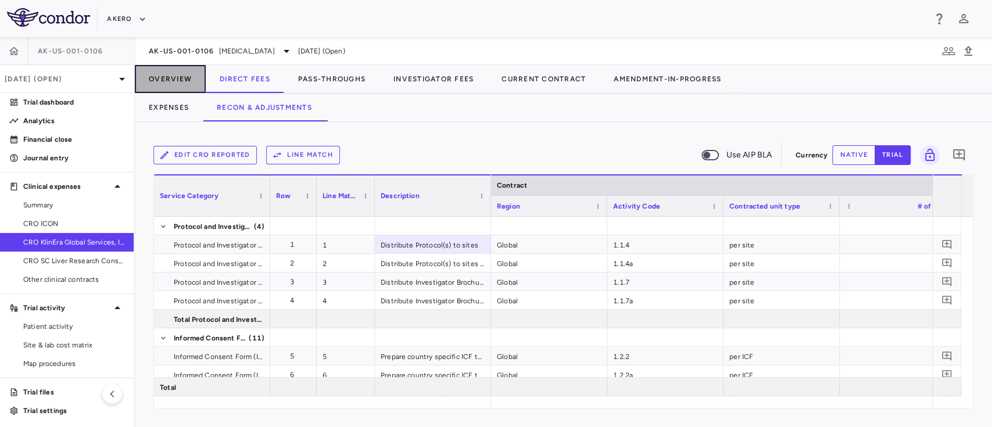
click at [176, 84] on button "Overview" at bounding box center [170, 79] width 71 height 28
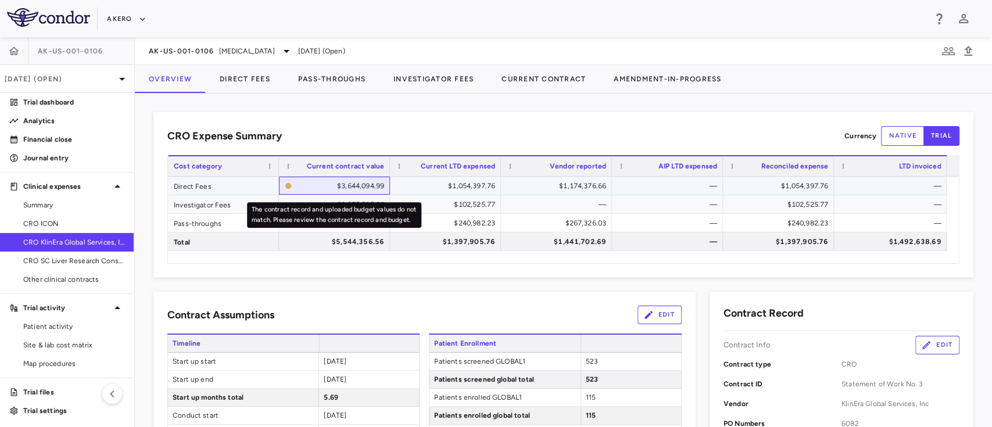
click at [353, 189] on div "$3,644,094.99" at bounding box center [340, 186] width 88 height 19
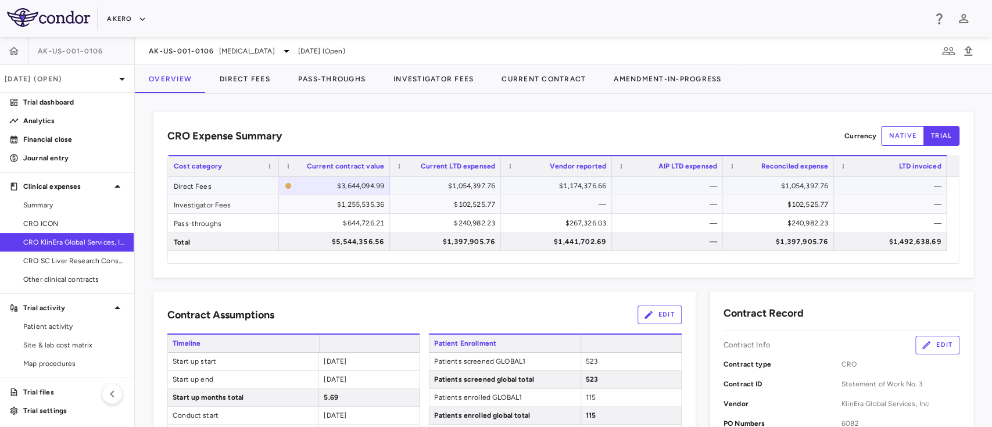
click at [572, 184] on div "$1,174,376.66" at bounding box center [559, 186] width 95 height 19
click at [802, 192] on div "$1,054,397.76" at bounding box center [781, 186] width 95 height 19
click at [479, 205] on div "$102,525.77" at bounding box center [448, 204] width 95 height 19
click at [810, 206] on div "$102,525.77" at bounding box center [781, 204] width 95 height 19
